Goal: Information Seeking & Learning: Learn about a topic

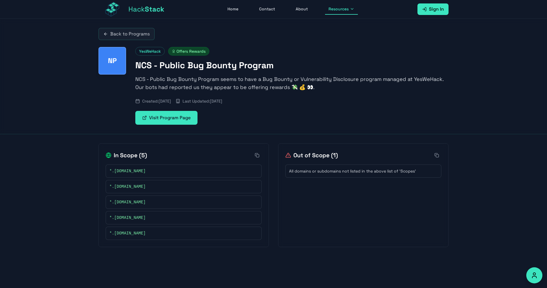
drag, startPoint x: 173, startPoint y: 51, endPoint x: 207, endPoint y: 51, distance: 33.4
click at [207, 51] on span "Offers Rewards" at bounding box center [188, 51] width 41 height 9
drag, startPoint x: 135, startPoint y: 63, endPoint x: 264, endPoint y: 65, distance: 129.4
click at [264, 65] on div "NP YesWeHack Offers Rewards NCS - Public Bug Bounty Program NCS - Public Bug Bo…" at bounding box center [274, 86] width 350 height 78
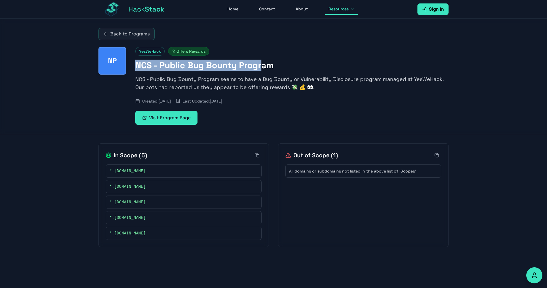
click at [264, 65] on h1 "NCS - Public Bug Bounty Program" at bounding box center [291, 65] width 313 height 10
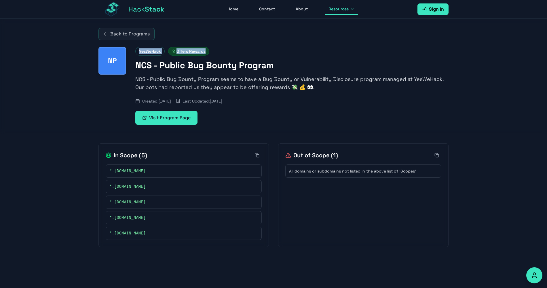
drag, startPoint x: 137, startPoint y: 51, endPoint x: 206, endPoint y: 52, distance: 68.3
click at [206, 52] on div "YesWeHack Offers Rewards" at bounding box center [291, 51] width 313 height 9
click at [206, 52] on span "Offers Rewards" at bounding box center [188, 51] width 41 height 9
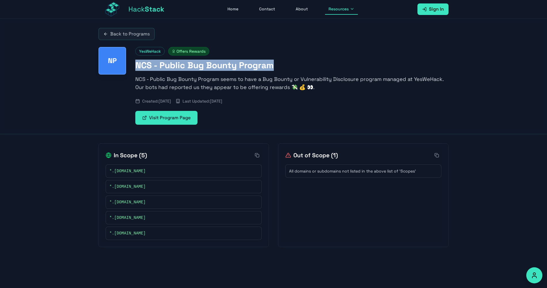
drag, startPoint x: 137, startPoint y: 69, endPoint x: 281, endPoint y: 70, distance: 143.5
click at [281, 70] on h1 "NCS - Public Bug Bounty Program" at bounding box center [291, 65] width 313 height 10
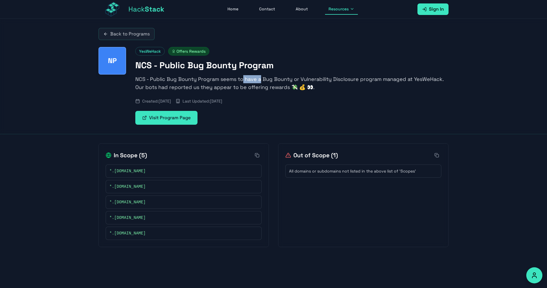
drag, startPoint x: 243, startPoint y: 79, endPoint x: 260, endPoint y: 81, distance: 16.3
click at [260, 81] on p "NCS - Public Bug Bounty Program seems to have a Bug Bounty or Vulnerability Dis…" at bounding box center [291, 83] width 313 height 16
click at [259, 81] on p "NCS - Public Bug Bounty Program seems to have a Bug Bounty or Vulnerability Dis…" at bounding box center [291, 83] width 313 height 16
click at [246, 79] on p "NCS - Public Bug Bounty Program seems to have a Bug Bounty or Vulnerability Dis…" at bounding box center [291, 83] width 313 height 16
drag, startPoint x: 245, startPoint y: 79, endPoint x: 256, endPoint y: 82, distance: 11.4
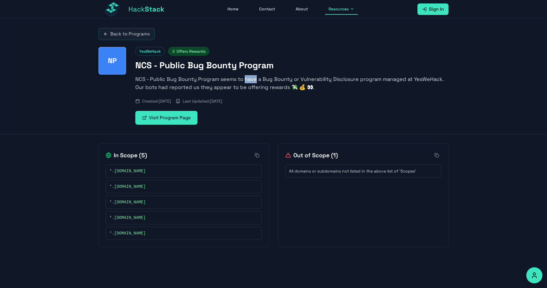
click at [256, 82] on p "NCS - Public Bug Bounty Program seems to have a Bug Bounty or Vulnerability Dis…" at bounding box center [291, 83] width 313 height 16
click at [260, 80] on p "NCS - Public Bug Bounty Program seems to have a Bug Bounty or Vulnerability Dis…" at bounding box center [291, 83] width 313 height 16
drag, startPoint x: 262, startPoint y: 78, endPoint x: 271, endPoint y: 81, distance: 9.7
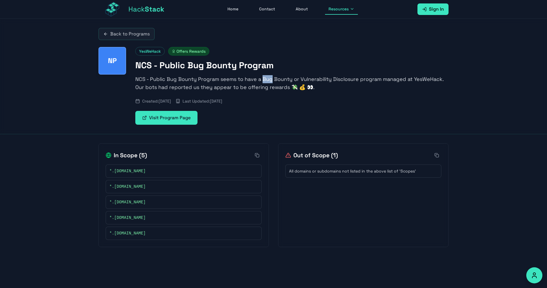
click at [271, 81] on p "NCS - Public Bug Bounty Program seems to have a Bug Bounty or Vulnerability Dis…" at bounding box center [291, 83] width 313 height 16
drag, startPoint x: 273, startPoint y: 78, endPoint x: 291, endPoint y: 81, distance: 18.4
click at [291, 81] on p "NCS - Public Bug Bounty Program seems to have a Bug Bounty or Vulnerability Dis…" at bounding box center [291, 83] width 313 height 16
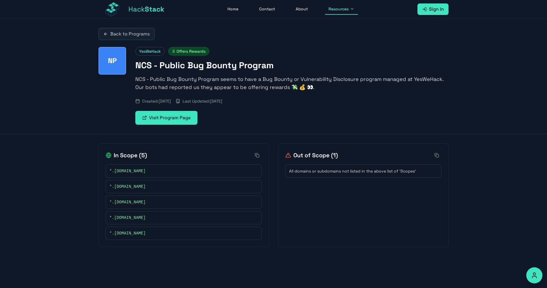
drag, startPoint x: 114, startPoint y: 158, endPoint x: 150, endPoint y: 157, distance: 35.7
click at [150, 157] on div "In Scope ( 5 )" at bounding box center [184, 155] width 156 height 9
drag, startPoint x: 147, startPoint y: 156, endPoint x: 125, endPoint y: 155, distance: 21.9
click at [125, 155] on div "In Scope ( 5 )" at bounding box center [184, 155] width 156 height 9
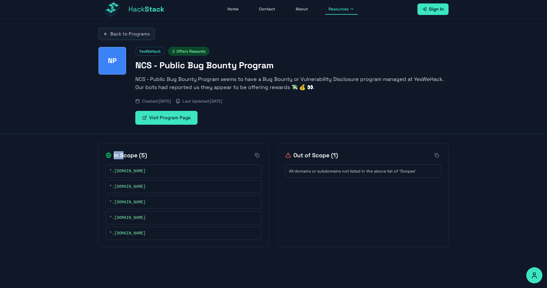
click at [125, 155] on h2 "In Scope ( 5 )" at bounding box center [126, 155] width 41 height 8
